Goal: Task Accomplishment & Management: Manage account settings

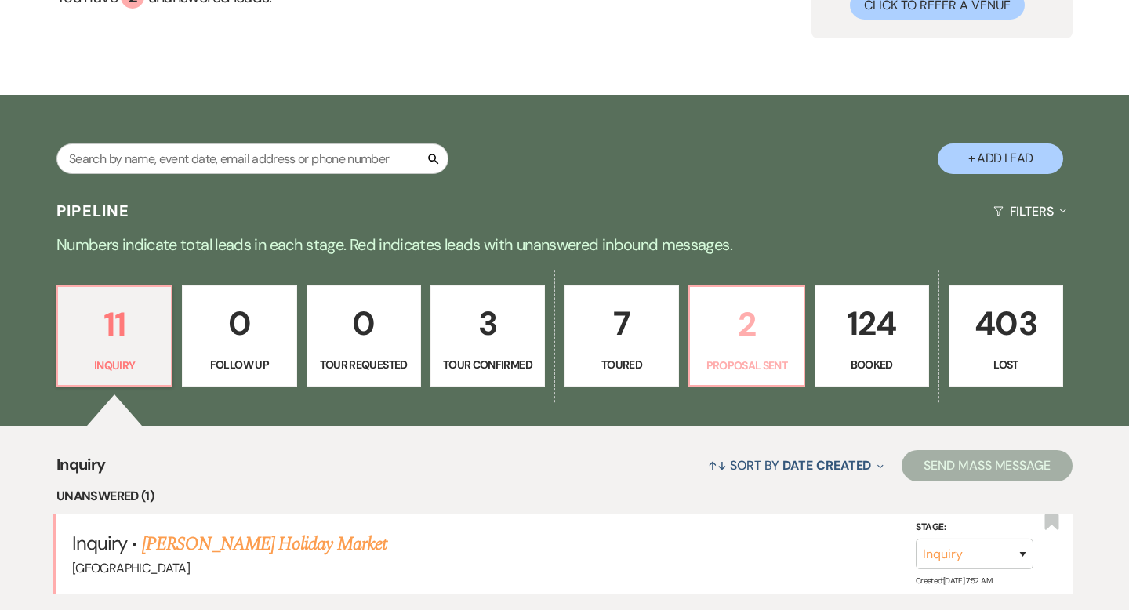
click at [749, 324] on p "2" at bounding box center [746, 324] width 94 height 53
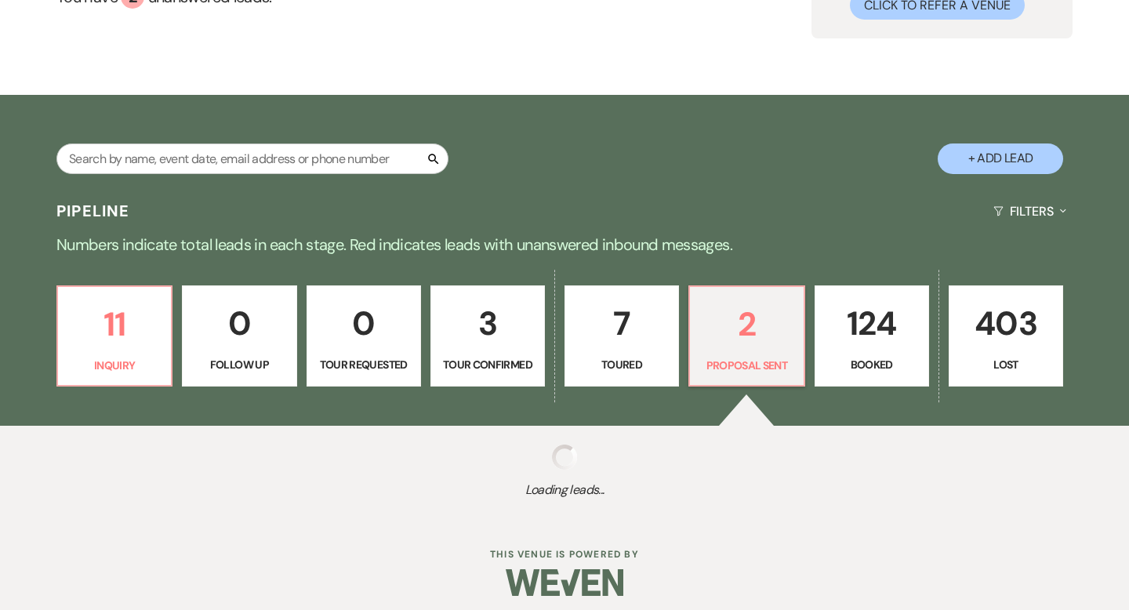
select select "6"
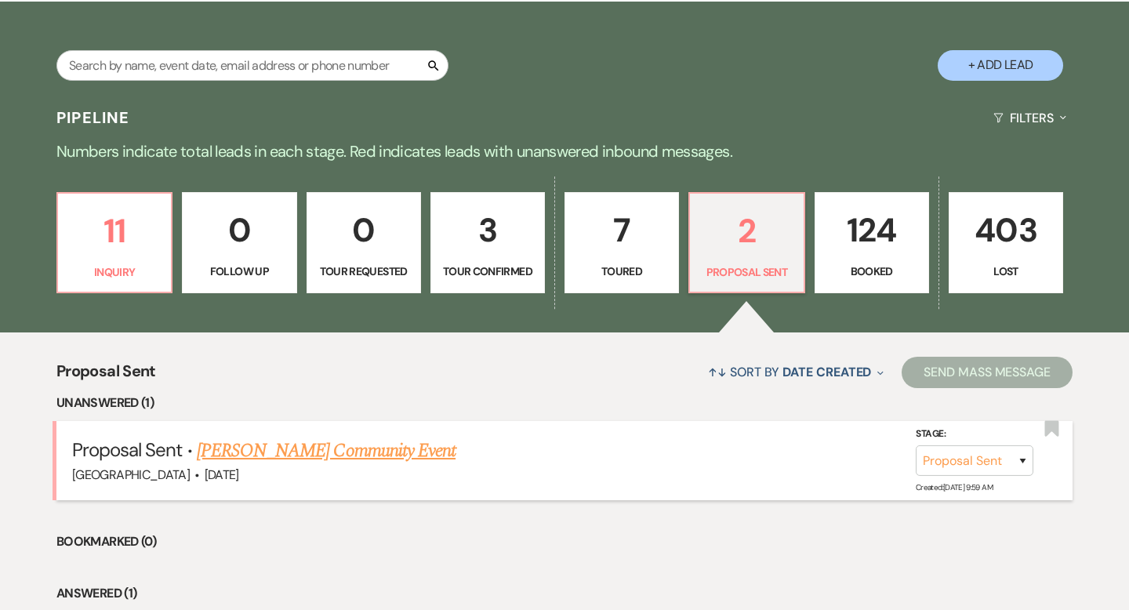
scroll to position [292, 0]
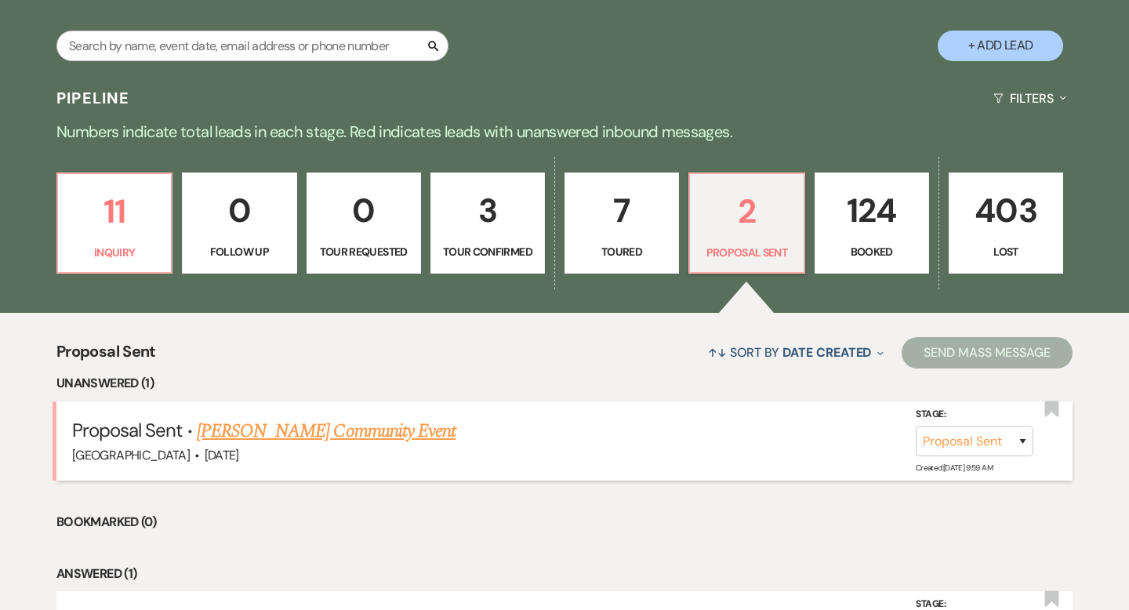
click at [380, 442] on link "[PERSON_NAME] Community Event" at bounding box center [326, 431] width 259 height 28
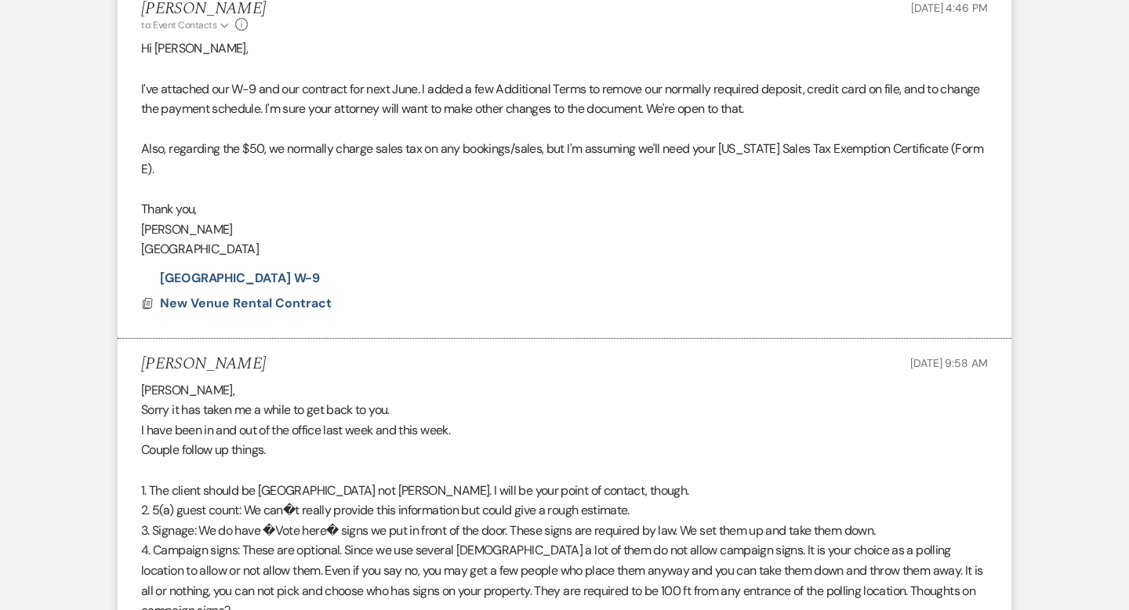
select select "6"
select select "5"
select select "7"
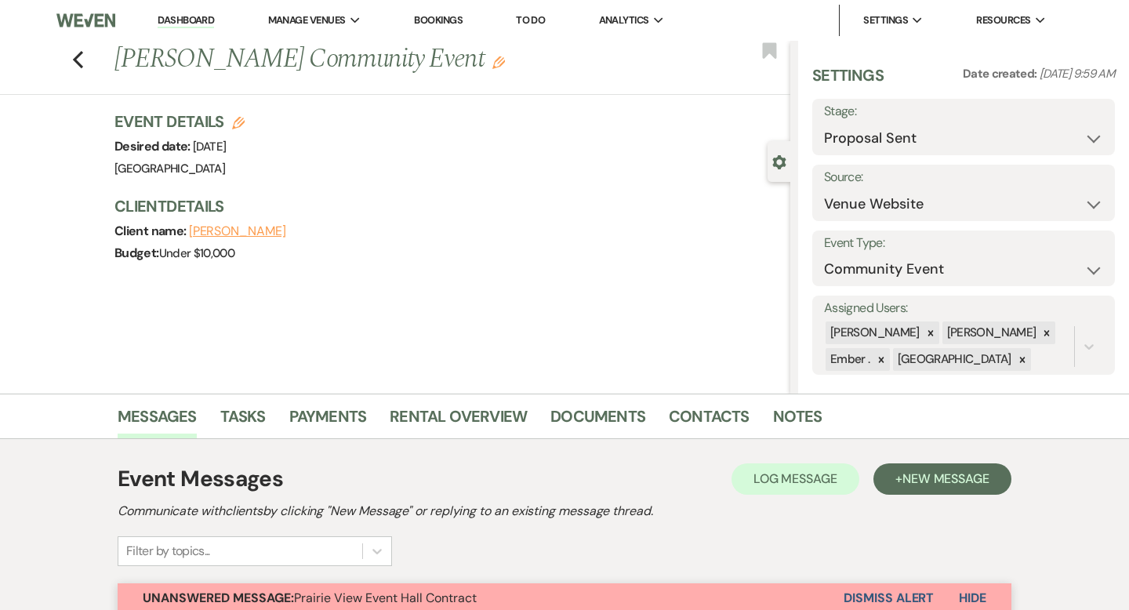
click at [189, 17] on link "Dashboard" at bounding box center [186, 20] width 56 height 15
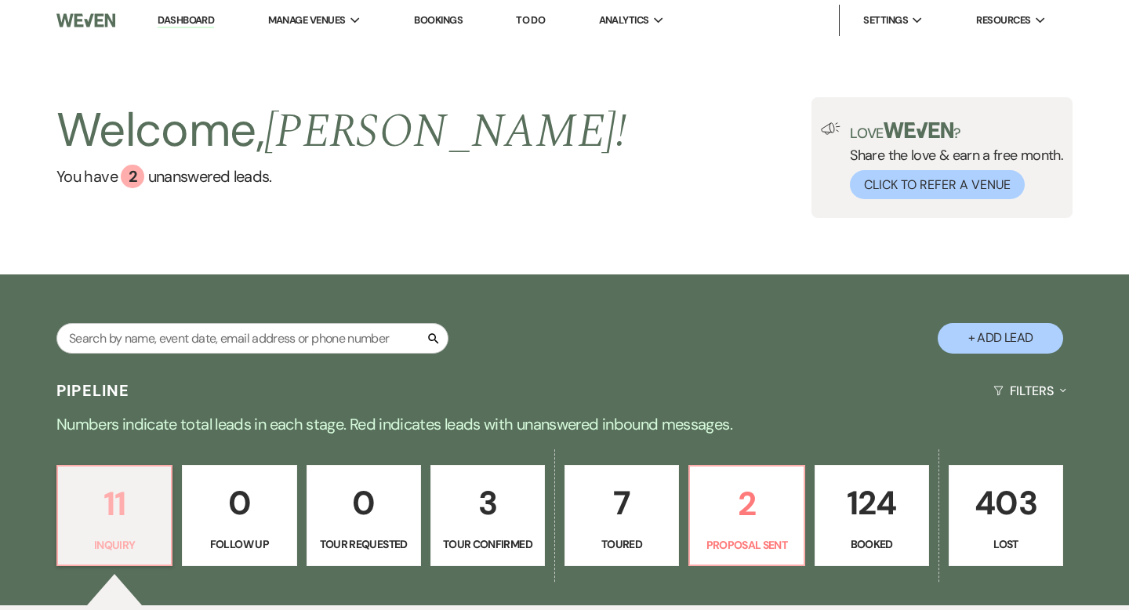
click at [103, 506] on p "11" at bounding box center [114, 503] width 94 height 53
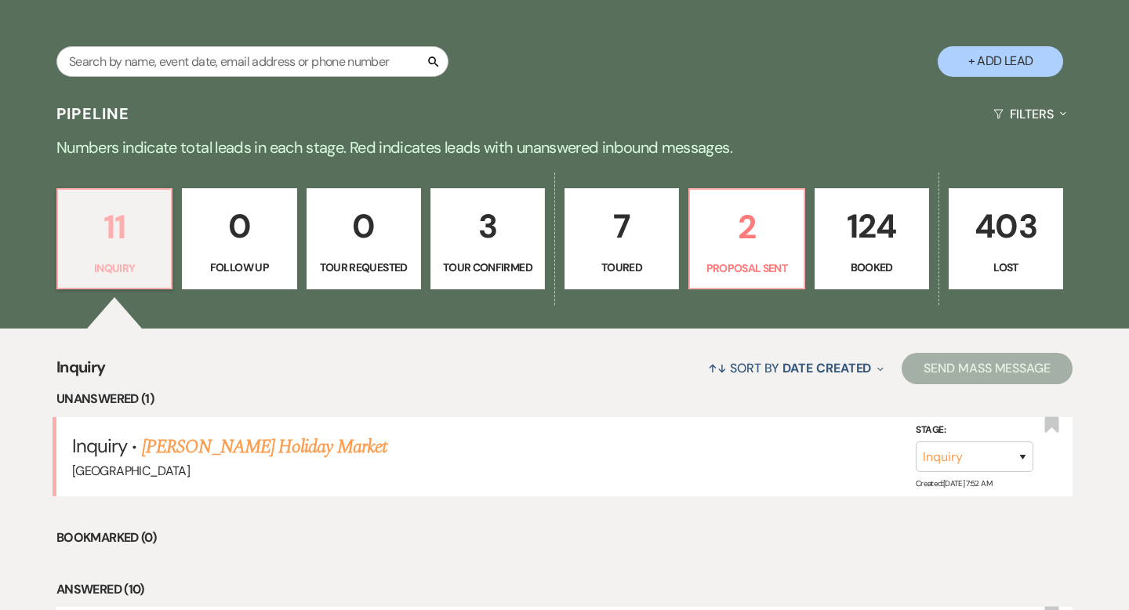
scroll to position [278, 0]
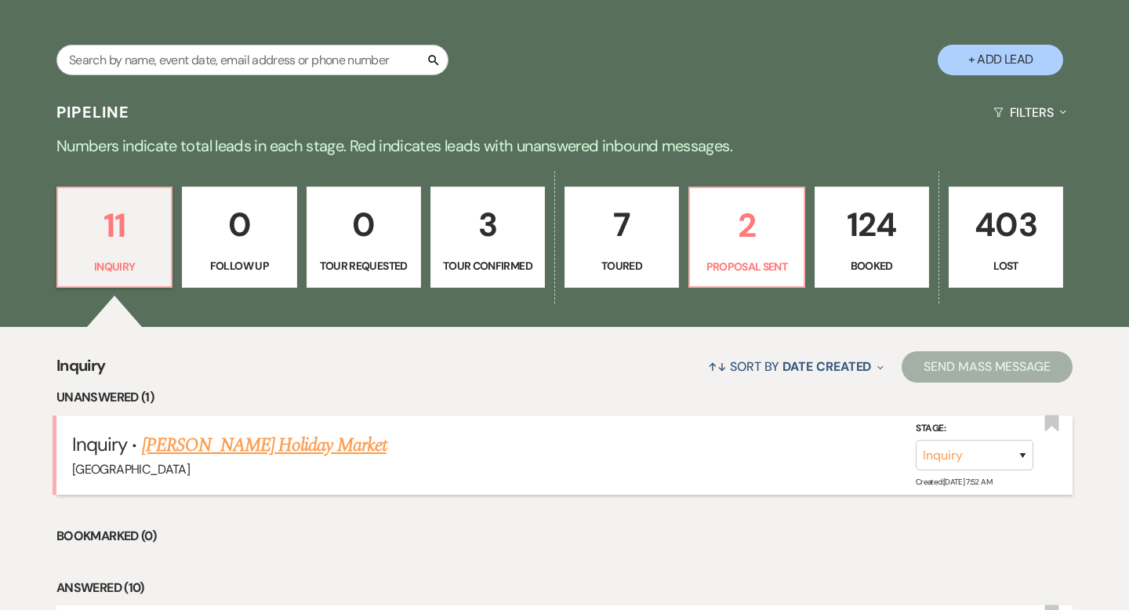
click at [262, 441] on link "[PERSON_NAME] Holiday Market" at bounding box center [264, 445] width 245 height 28
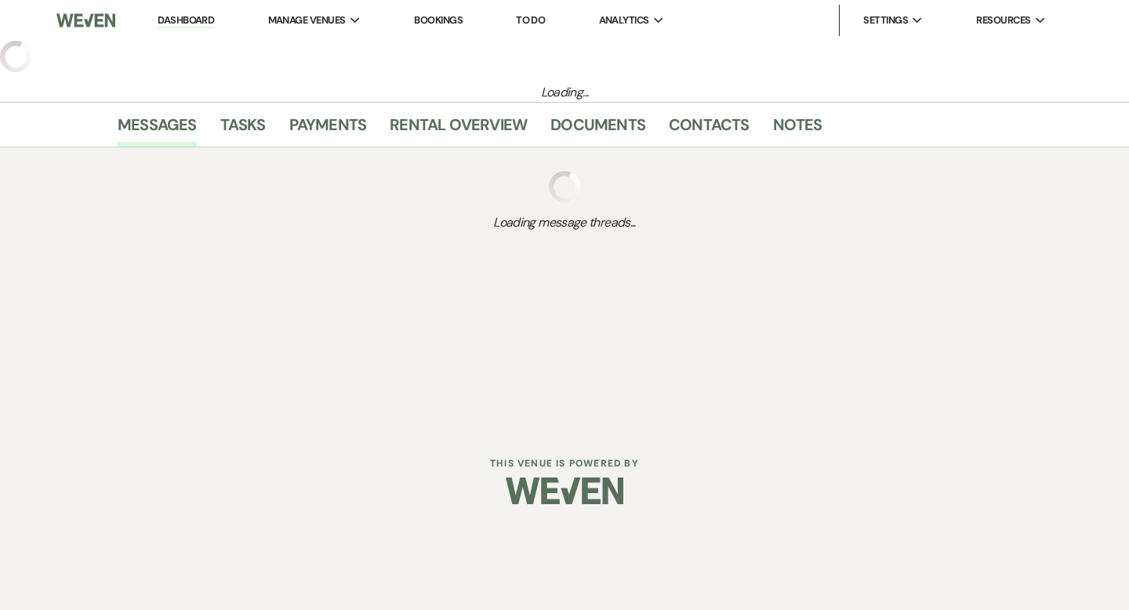
select select "5"
select select "13"
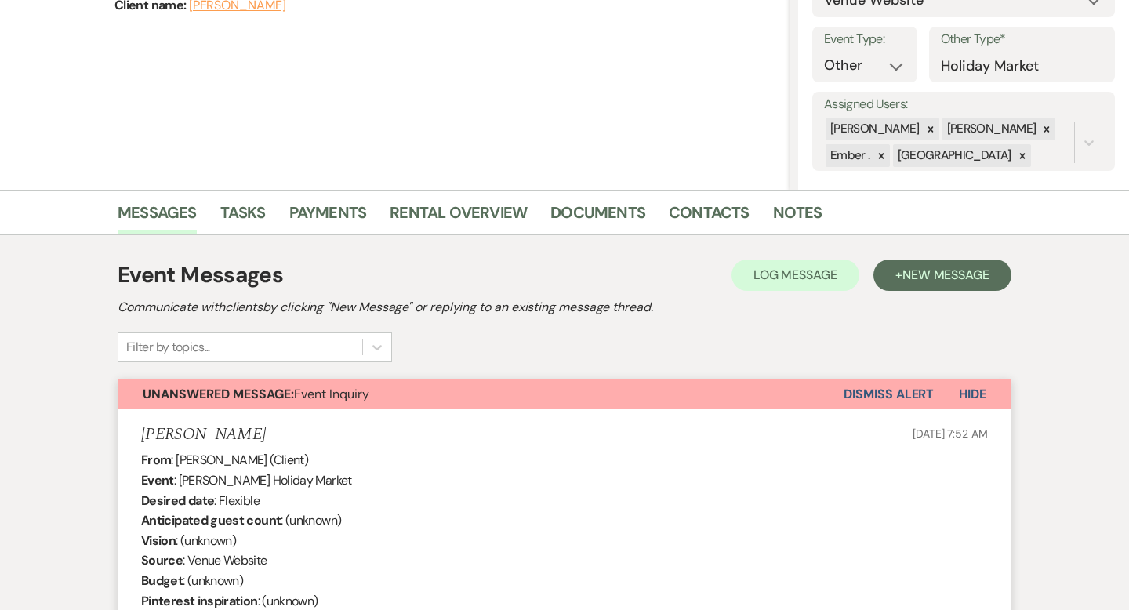
scroll to position [201, 0]
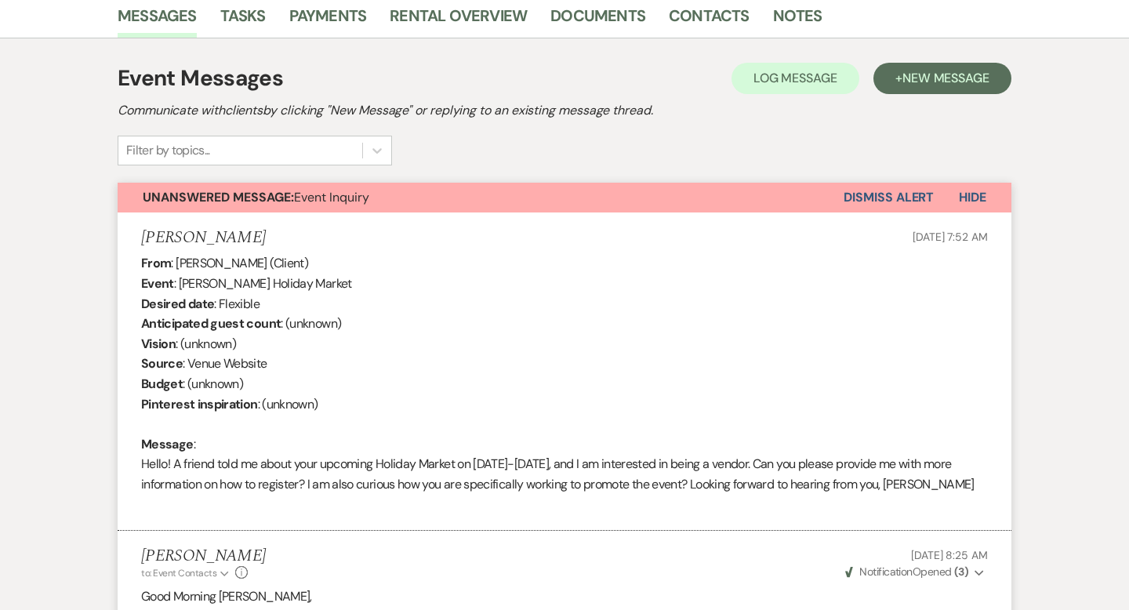
scroll to position [0, 0]
